Goal: Transaction & Acquisition: Purchase product/service

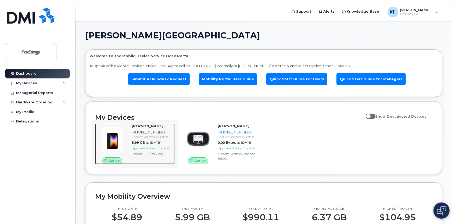
click at [156, 150] on span "Upgrade Status:" at bounding box center [144, 148] width 25 height 4
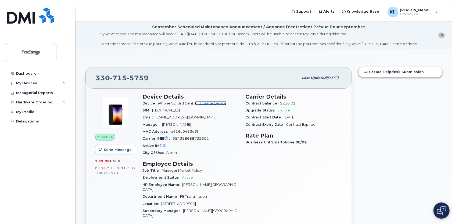
click at [210, 103] on link "+ Upgrade Device" at bounding box center [210, 103] width 31 height 4
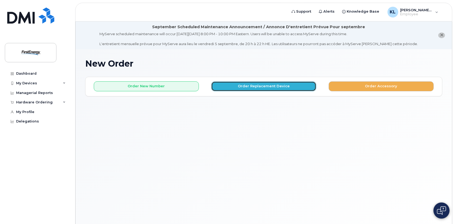
click at [271, 87] on button "Order Replacement Device" at bounding box center [263, 86] width 105 height 10
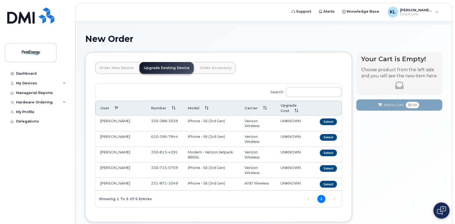
scroll to position [54, 0]
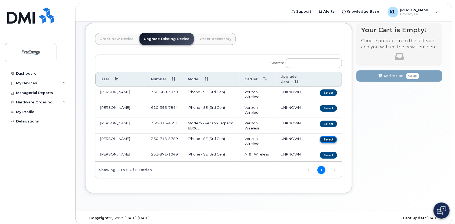
click at [326, 138] on button "Select" at bounding box center [328, 139] width 17 height 7
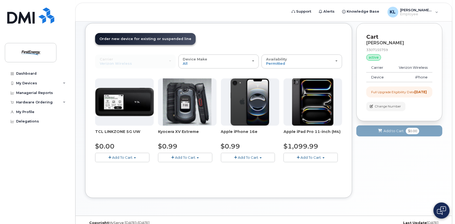
click at [246, 156] on span "Add To Cart" at bounding box center [248, 157] width 20 height 4
click at [246, 168] on link "$0.99 - 2 Year Upgrade" at bounding box center [248, 167] width 52 height 7
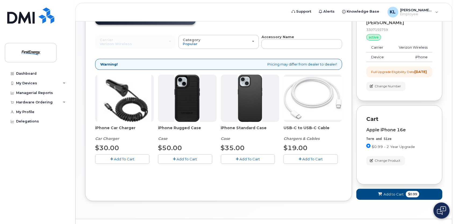
scroll to position [81, 0]
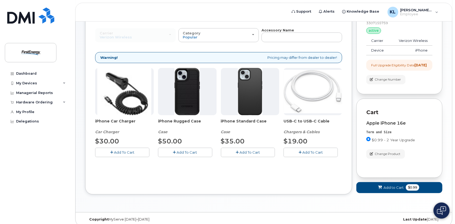
click at [312, 151] on span "Add To Cart" at bounding box center [312, 152] width 20 height 4
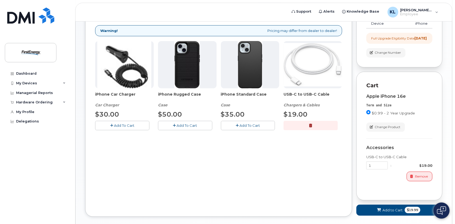
scroll to position [134, 0]
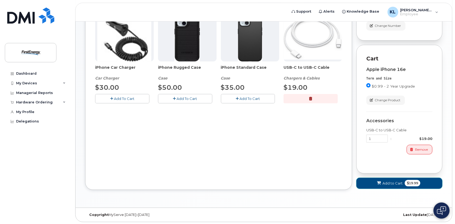
click at [390, 186] on span "Add to Cart" at bounding box center [392, 183] width 20 height 5
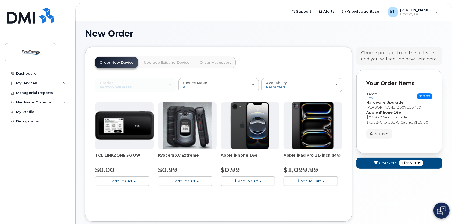
scroll to position [62, 0]
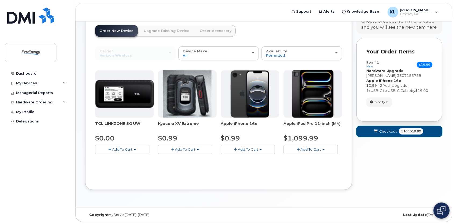
click at [385, 134] on span "Checkout" at bounding box center [387, 131] width 17 height 5
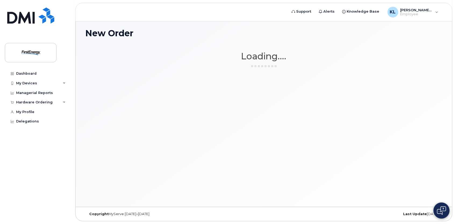
scroll to position [30, 0]
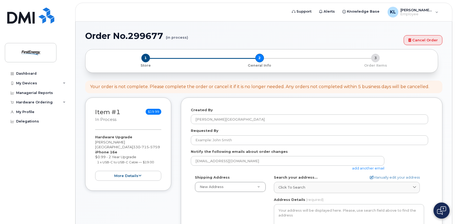
select select
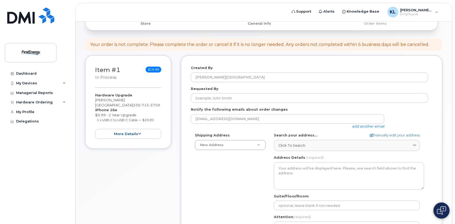
scroll to position [81, 0]
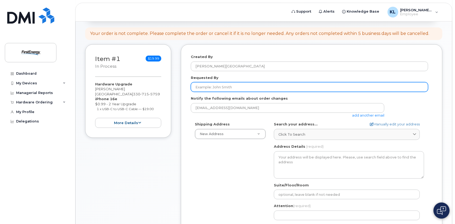
click at [201, 84] on input "Requested By" at bounding box center [309, 87] width 237 height 10
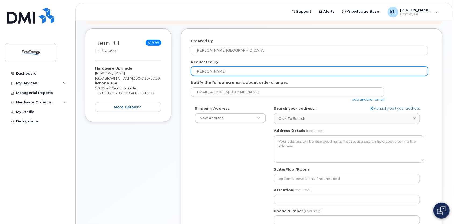
scroll to position [107, 0]
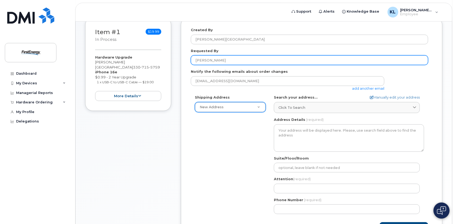
type input "Laurel Klingensmith"
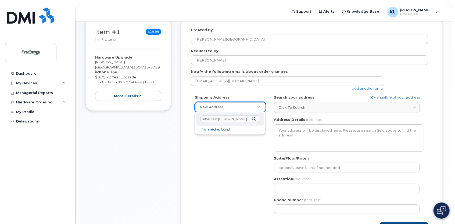
type input "3054 blue jaye"
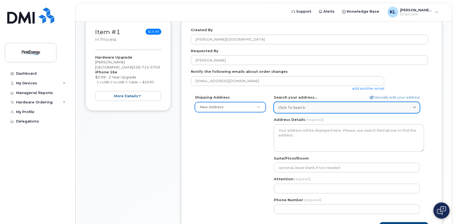
click at [344, 109] on div "Click to search" at bounding box center [346, 107] width 137 height 5
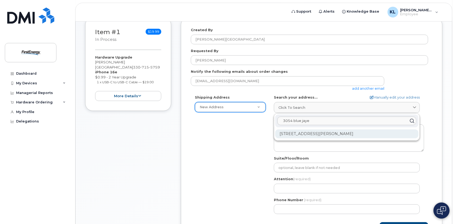
type input "3054 blue jaye"
click at [327, 134] on div "3054 Blue Jaye Ln Twinsburg OH 44087-3343" at bounding box center [346, 133] width 143 height 9
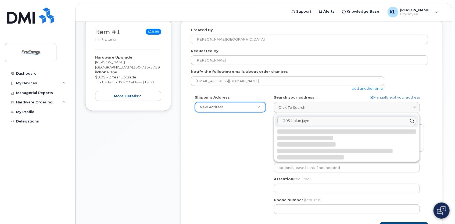
select select
type textarea "3054 Blue Jaye Ln TWINSBURG OH 44087-3343 UNITED STATES"
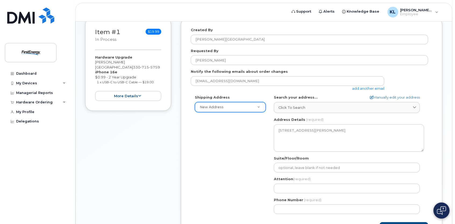
scroll to position [134, 0]
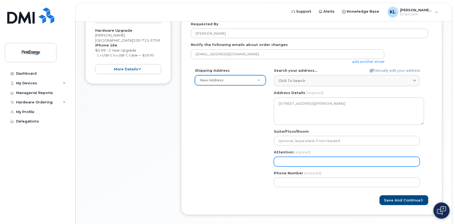
click at [292, 162] on input "Attention (required)" at bounding box center [347, 162] width 146 height 10
select select
type input "L"
select select
type input "La"
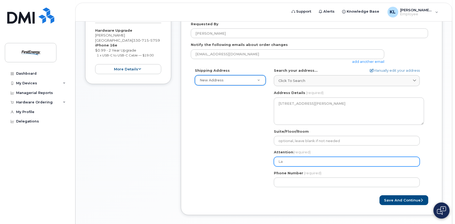
select select
type input "Lau"
select select
type input "Laur"
select select
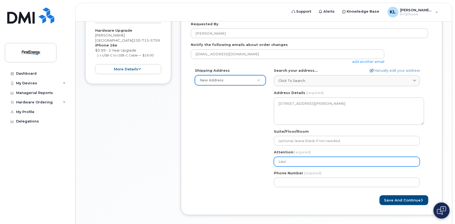
type input "Laure"
select select
type input "Laurel"
select select
type input "Laurel K"
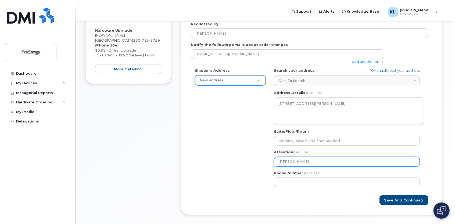
select select
type input "Laurel Kl"
select select
type input "Laurel Kli"
select select
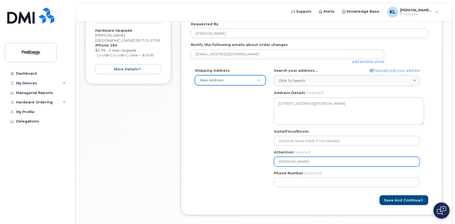
type input "Laurel Klin"
select select
type input "Laurel Kling"
select select
type input "Laurel Klinge"
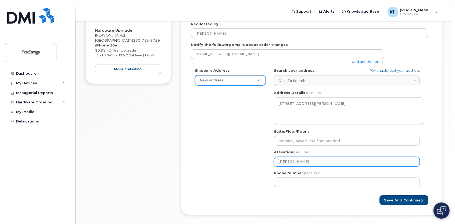
select select
type input "Laurel Klingen"
select select
type input "Laurel Klingens"
select select
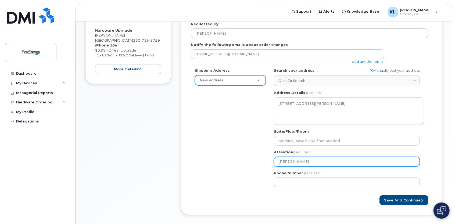
type input "Laurel Klingensm"
select select
type input "Laurel Klingensmit"
select select
type input "Laurel Klingensmith"
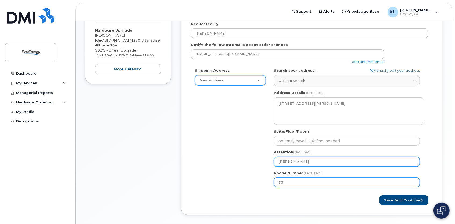
type input "330"
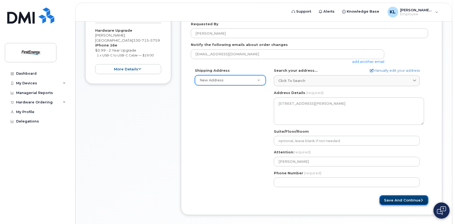
click at [411, 198] on button "Save and Continue" at bounding box center [403, 200] width 49 height 10
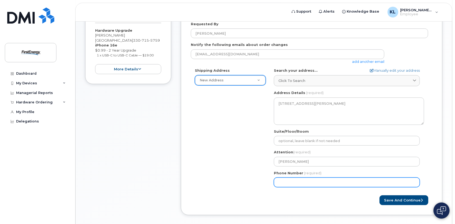
click at [314, 183] on input "Phone Number" at bounding box center [347, 183] width 146 height 10
drag, startPoint x: 307, startPoint y: 194, endPoint x: 299, endPoint y: 185, distance: 12.0
click at [307, 193] on form "Created By Klingensmith, Laurel A. Requested By Laurel Klingensmith Notify the …" at bounding box center [311, 103] width 241 height 205
click at [295, 184] on input "Phone Number" at bounding box center [347, 183] width 146 height 10
click at [287, 182] on input "Phone Number" at bounding box center [347, 183] width 146 height 10
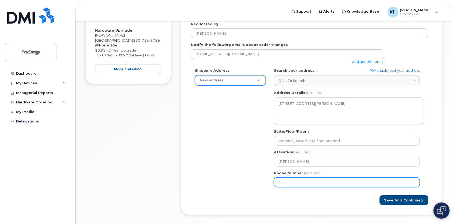
select select
type input "3307155759"
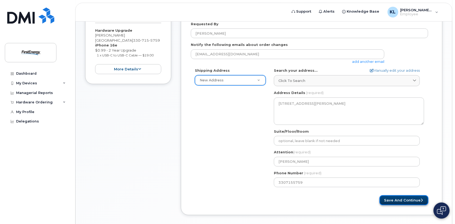
click at [393, 197] on button "Save and Continue" at bounding box center [403, 200] width 49 height 10
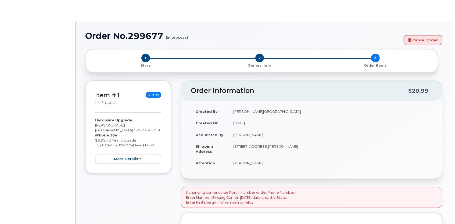
select select "2073336"
type input "2067914"
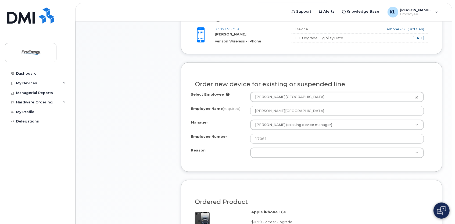
scroll to position [269, 0]
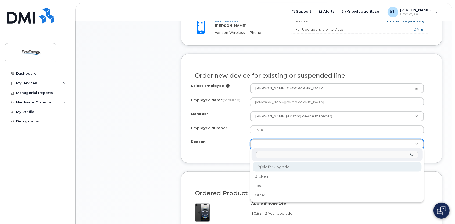
select select "eligible_for_upgrade"
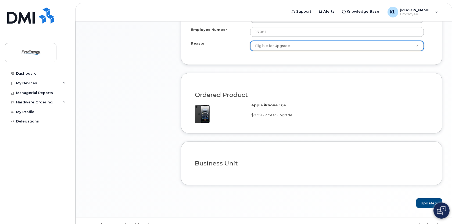
scroll to position [375, 0]
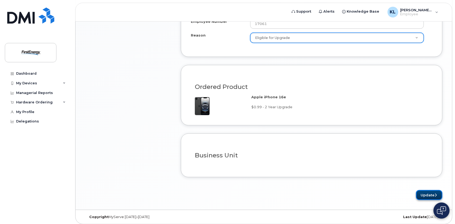
click at [433, 194] on button "Update" at bounding box center [429, 195] width 26 height 10
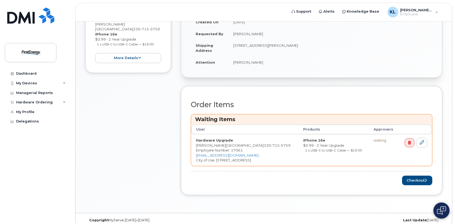
scroll to position [172, 0]
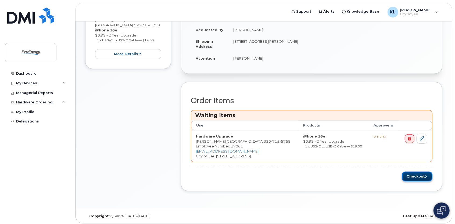
click at [412, 177] on button "Checkout" at bounding box center [417, 177] width 30 height 10
